Goal: Information Seeking & Learning: Learn about a topic

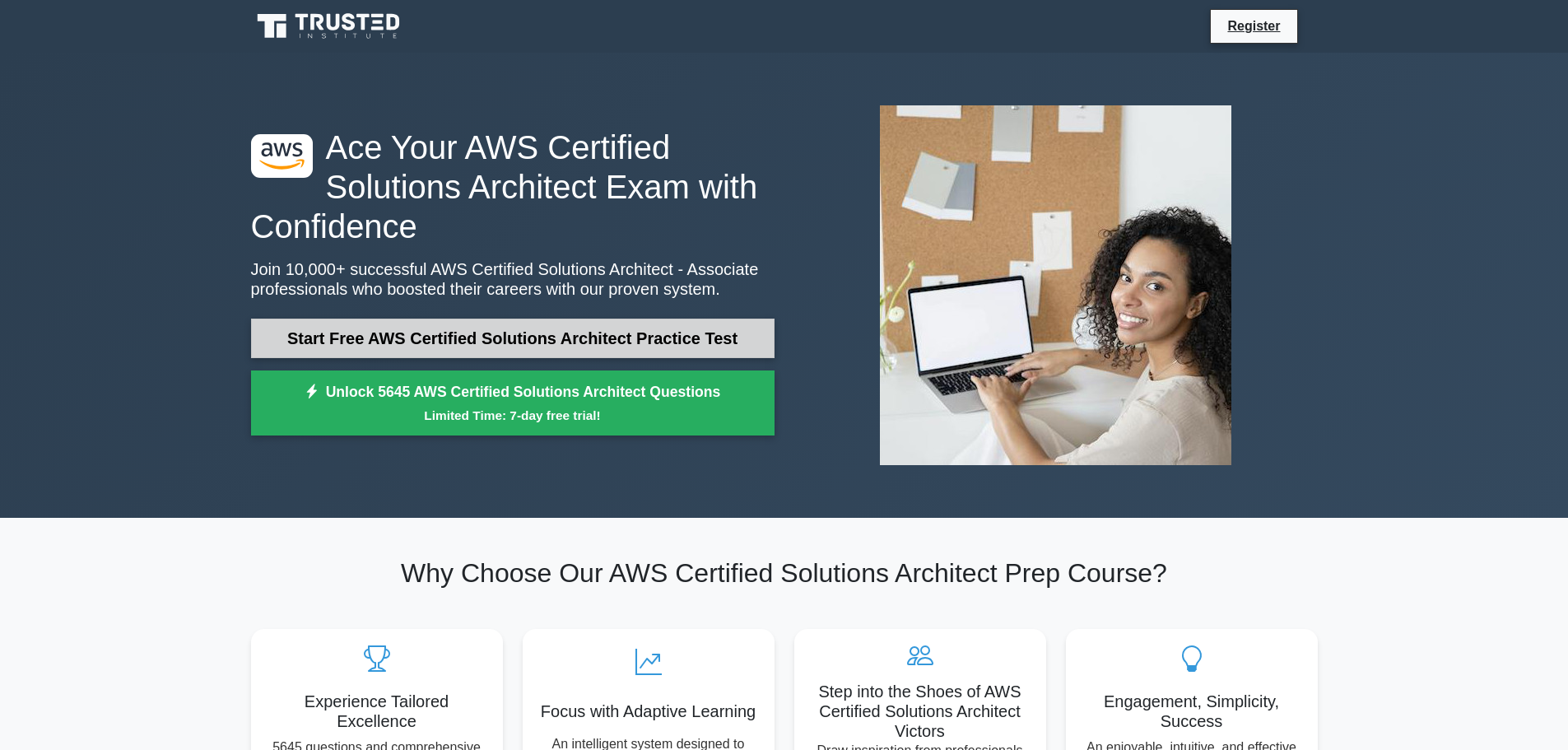
click at [574, 335] on link "Start Free AWS Certified Solutions Architect Practice Test" at bounding box center [512, 338] width 523 height 39
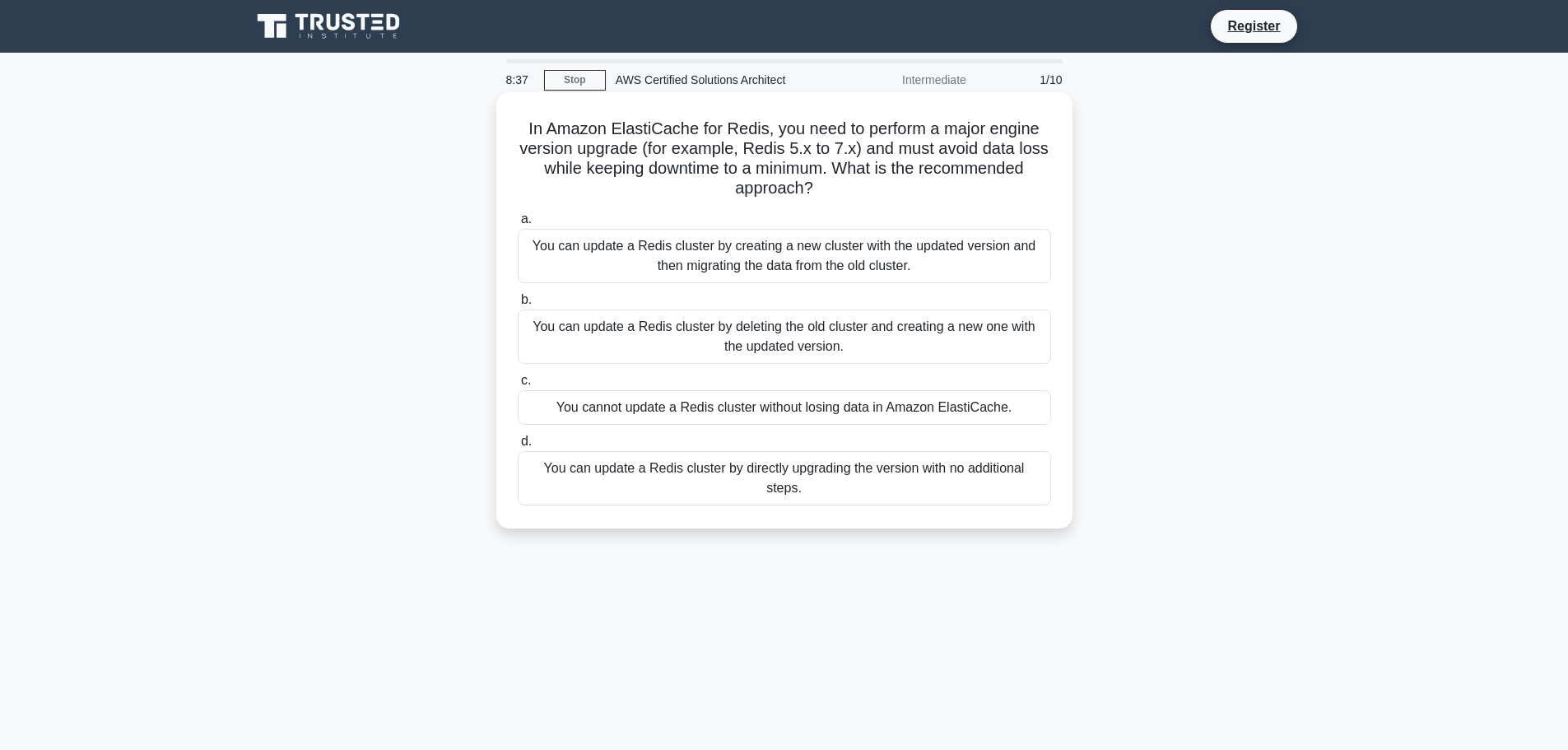
click at [617, 468] on div "You can update a Redis cluster by directly upgrading the version with no additi…" at bounding box center [784, 478] width 533 height 54
click at [518, 448] on input "d. You can update a Redis cluster by directly upgrading the version with no add…" at bounding box center [518, 442] width 0 height 11
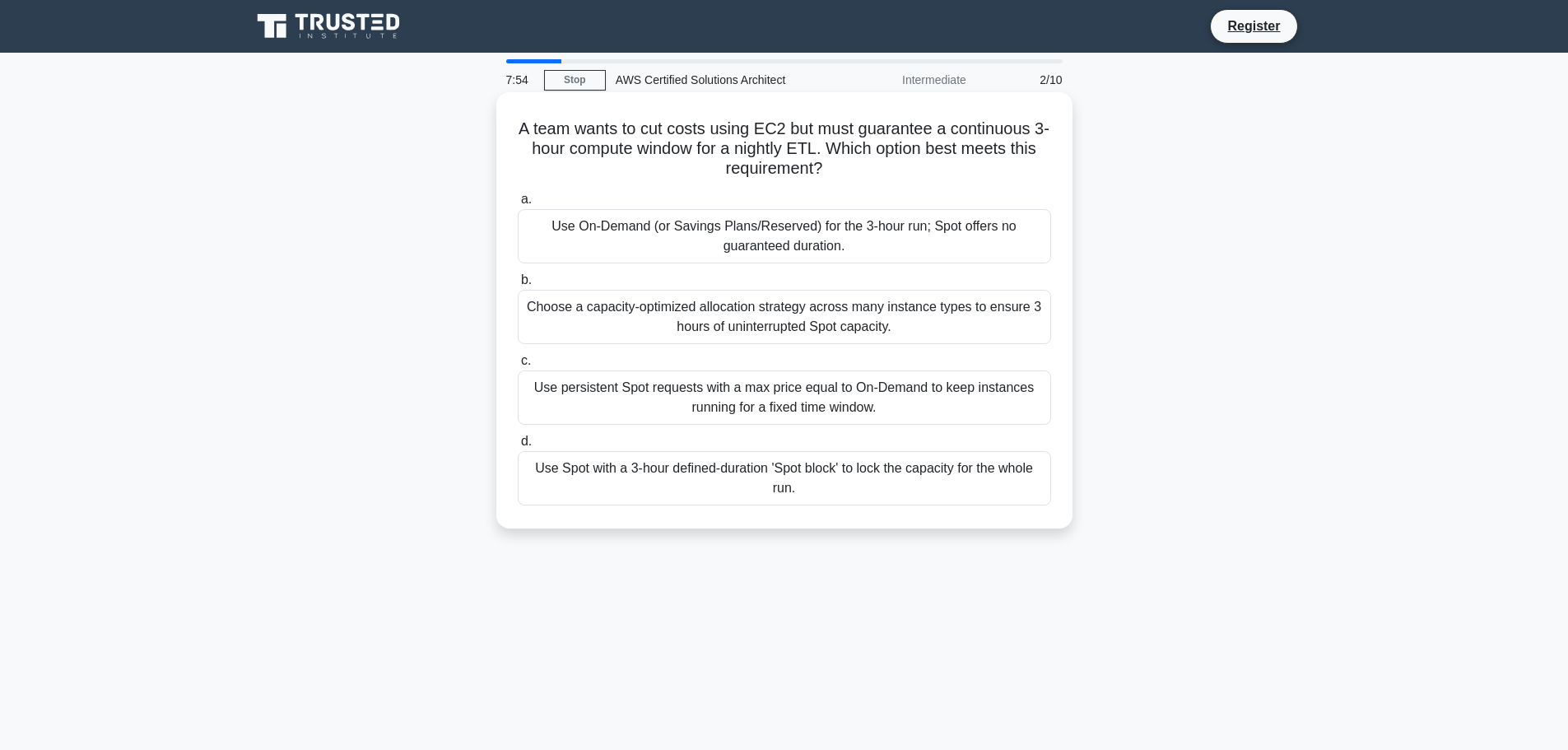
click at [668, 233] on div "Use On-Demand (or Savings Plans/Reserved) for the 3-hour run; Spot offers no gu…" at bounding box center [784, 236] width 533 height 54
click at [518, 205] on input "a. Use On-Demand (or Savings Plans/Reserved) for the 3-hour run; Spot offers no…" at bounding box center [518, 200] width 0 height 11
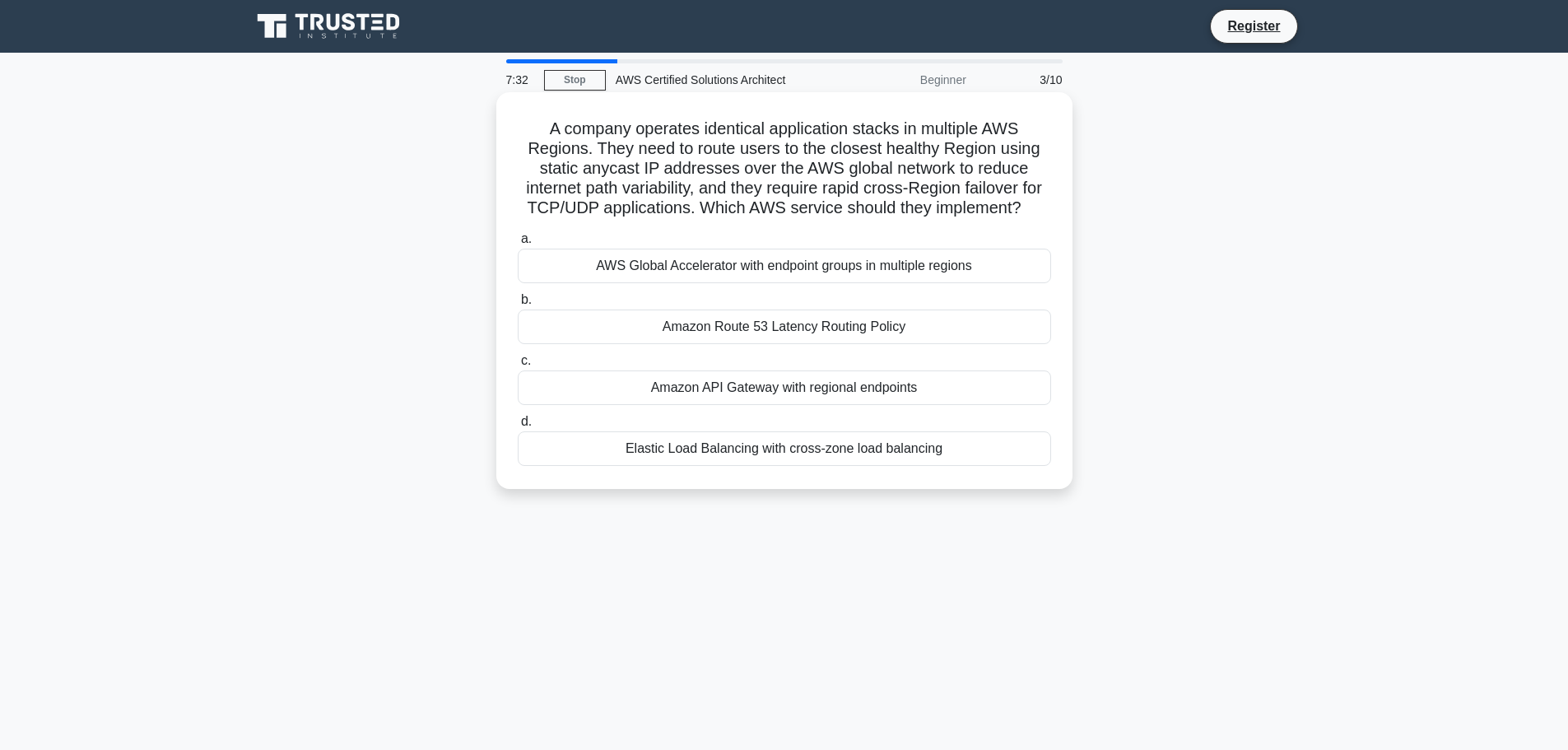
click at [803, 331] on div "Amazon Route 53 Latency Routing Policy" at bounding box center [784, 327] width 533 height 35
click at [518, 305] on input "b. Amazon Route 53 Latency Routing Policy" at bounding box center [518, 301] width 0 height 11
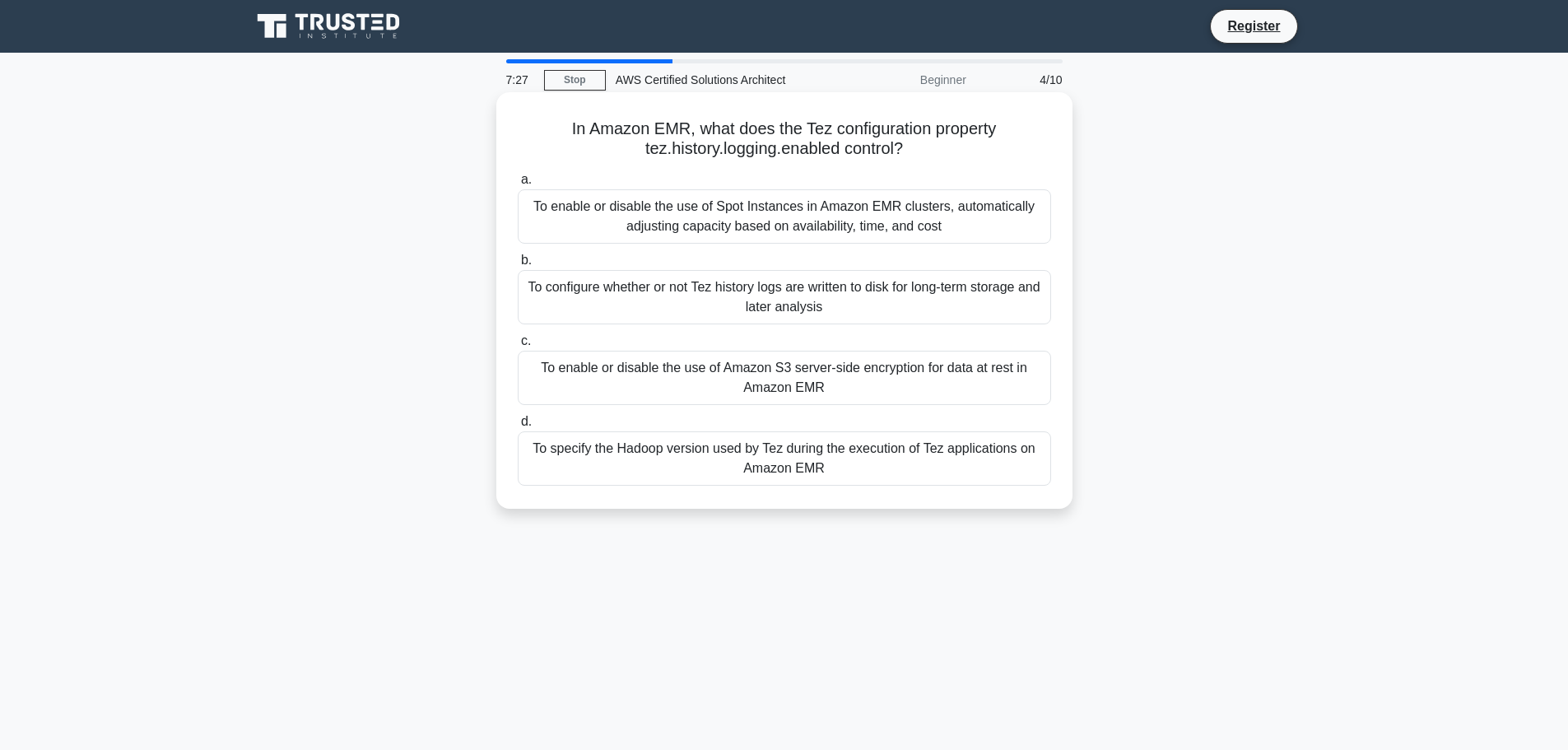
click at [719, 222] on div "To enable or disable the use of Spot Instances in Amazon EMR clusters, automati…" at bounding box center [784, 216] width 533 height 54
click at [518, 185] on input "a. To enable or disable the use of Spot Instances in Amazon EMR clusters, autom…" at bounding box center [518, 180] width 0 height 11
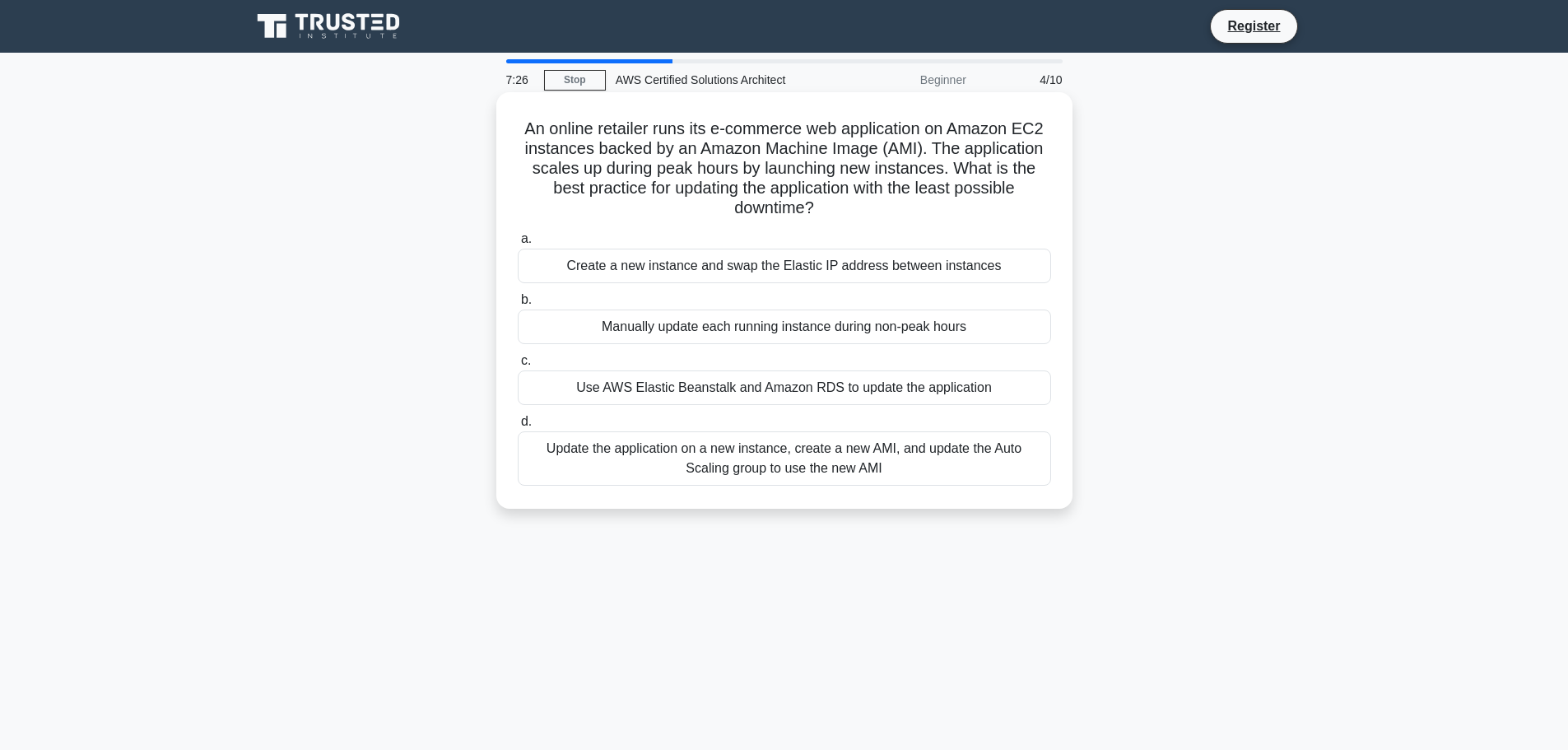
click at [738, 330] on div "Manually update each running instance during non-peak hours" at bounding box center [784, 327] width 533 height 35
click at [518, 305] on input "b. Manually update each running instance during non-peak hours" at bounding box center [518, 301] width 0 height 11
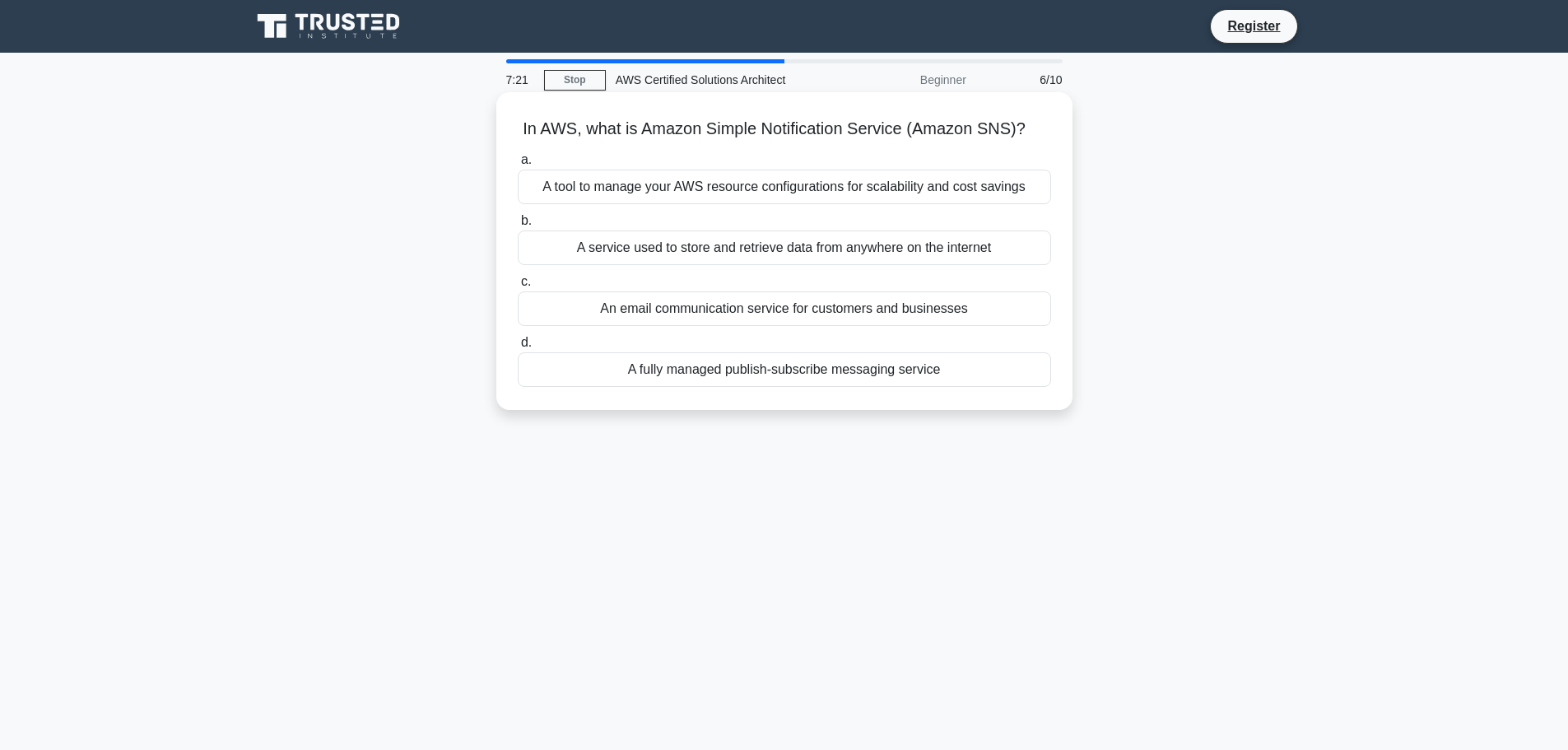
click at [772, 251] on div "A service used to store and retrieve data from anywhere on the internet" at bounding box center [784, 248] width 533 height 35
click at [546, 245] on div "A service used to store and retrieve data from anywhere on the internet" at bounding box center [784, 248] width 533 height 35
click at [518, 227] on input "b. A service used to store and retrieve data from anywhere on the internet" at bounding box center [518, 221] width 0 height 11
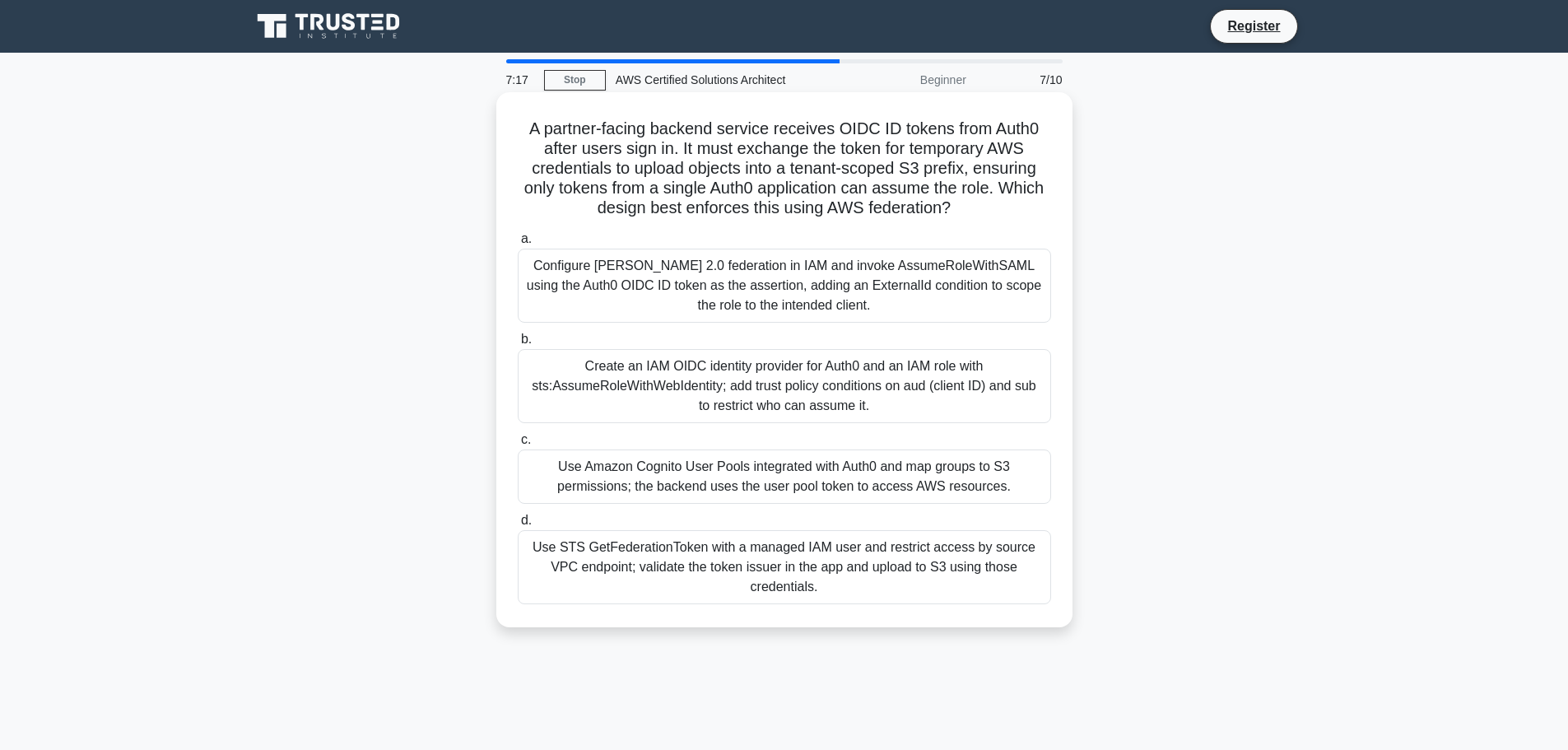
click at [548, 286] on div "Configure [PERSON_NAME] 2.0 federation in IAM and invoke AssumeRoleWithSAML usi…" at bounding box center [784, 285] width 533 height 74
click at [518, 245] on input "a. Configure [PERSON_NAME] 2.0 federation in IAM and invoke AssumeRoleWithSAML …" at bounding box center [518, 239] width 0 height 11
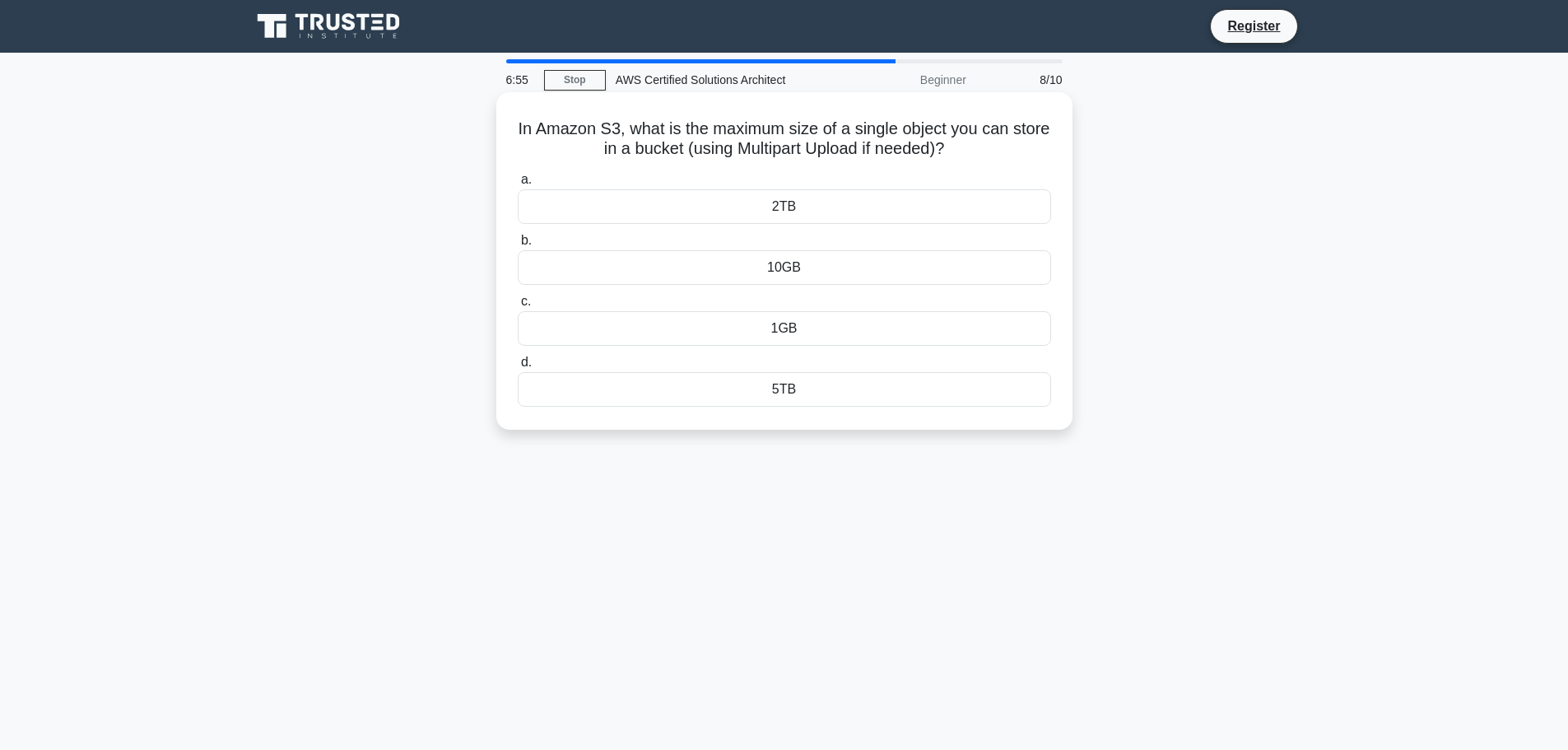
click at [777, 204] on div "2TB" at bounding box center [784, 206] width 533 height 35
click at [518, 185] on input "a. 2TB" at bounding box center [518, 180] width 0 height 11
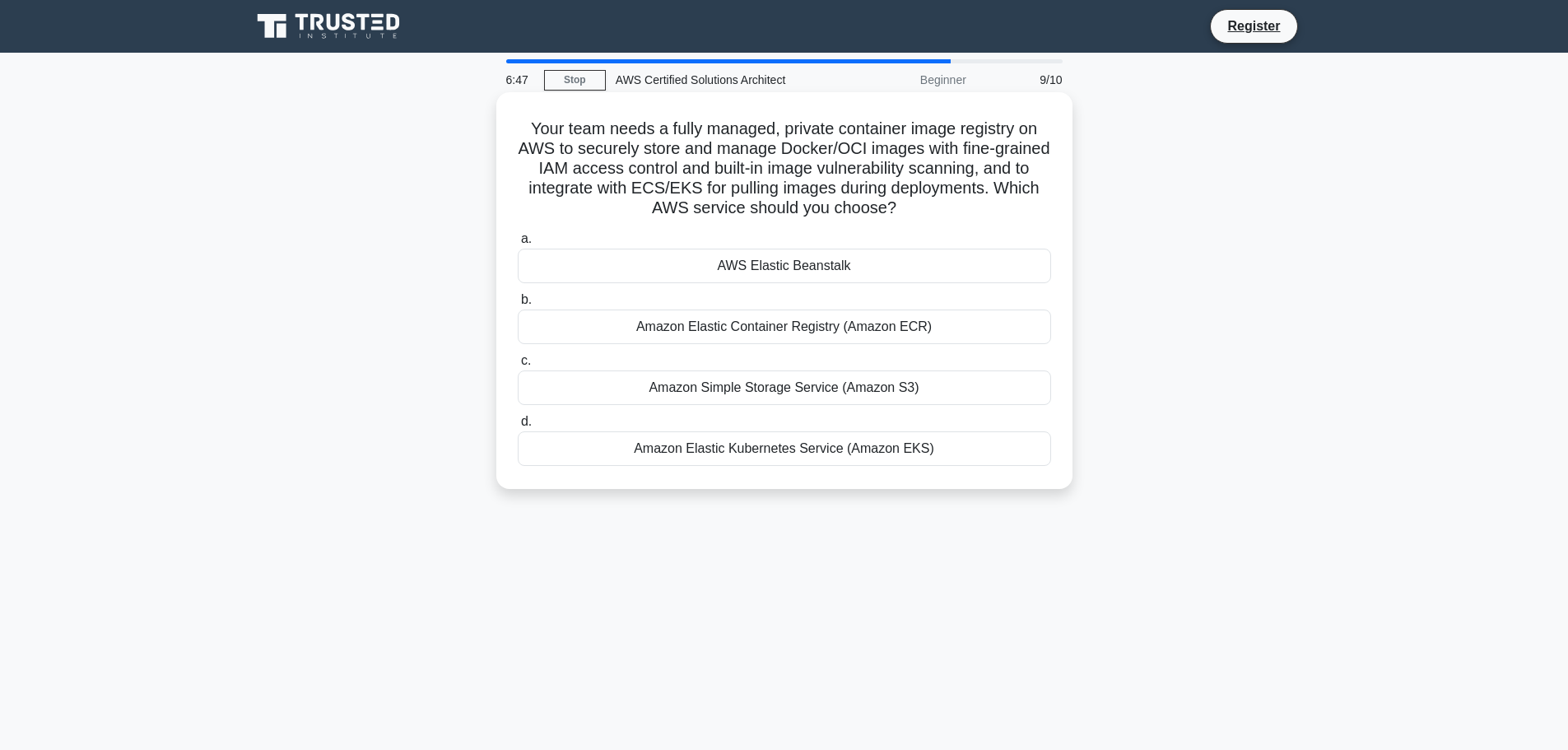
click at [806, 326] on div "Amazon Elastic Container Registry (Amazon ECR)" at bounding box center [784, 327] width 533 height 35
click at [518, 305] on input "b. Amazon Elastic Container Registry (Amazon ECR)" at bounding box center [518, 301] width 0 height 11
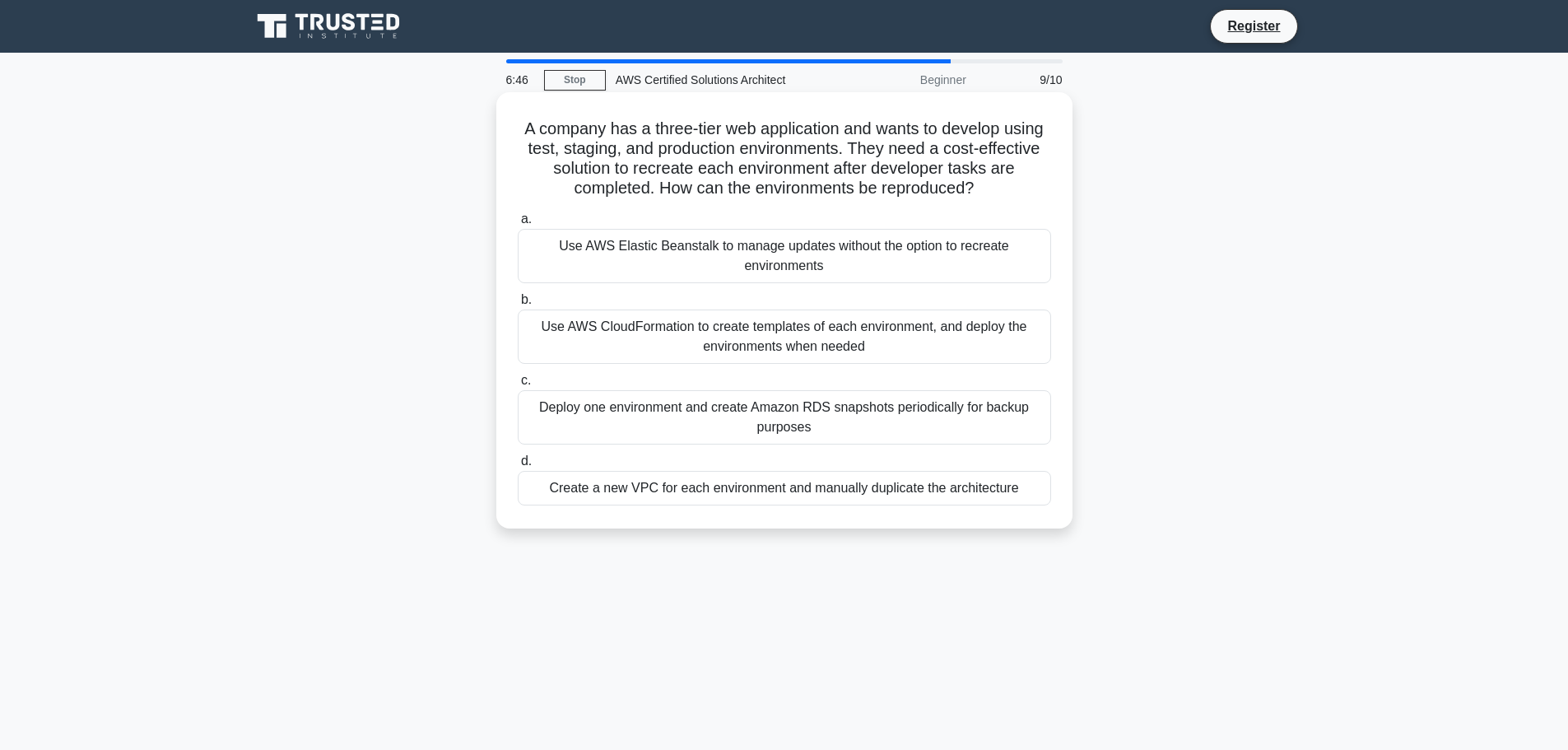
click at [698, 326] on div "Use AWS CloudFormation to create templates of each environment, and deploy the …" at bounding box center [784, 336] width 533 height 54
click at [518, 305] on input "b. Use AWS CloudFormation to create templates of each environment, and deploy t…" at bounding box center [518, 301] width 0 height 11
